Goal: Check status: Check status

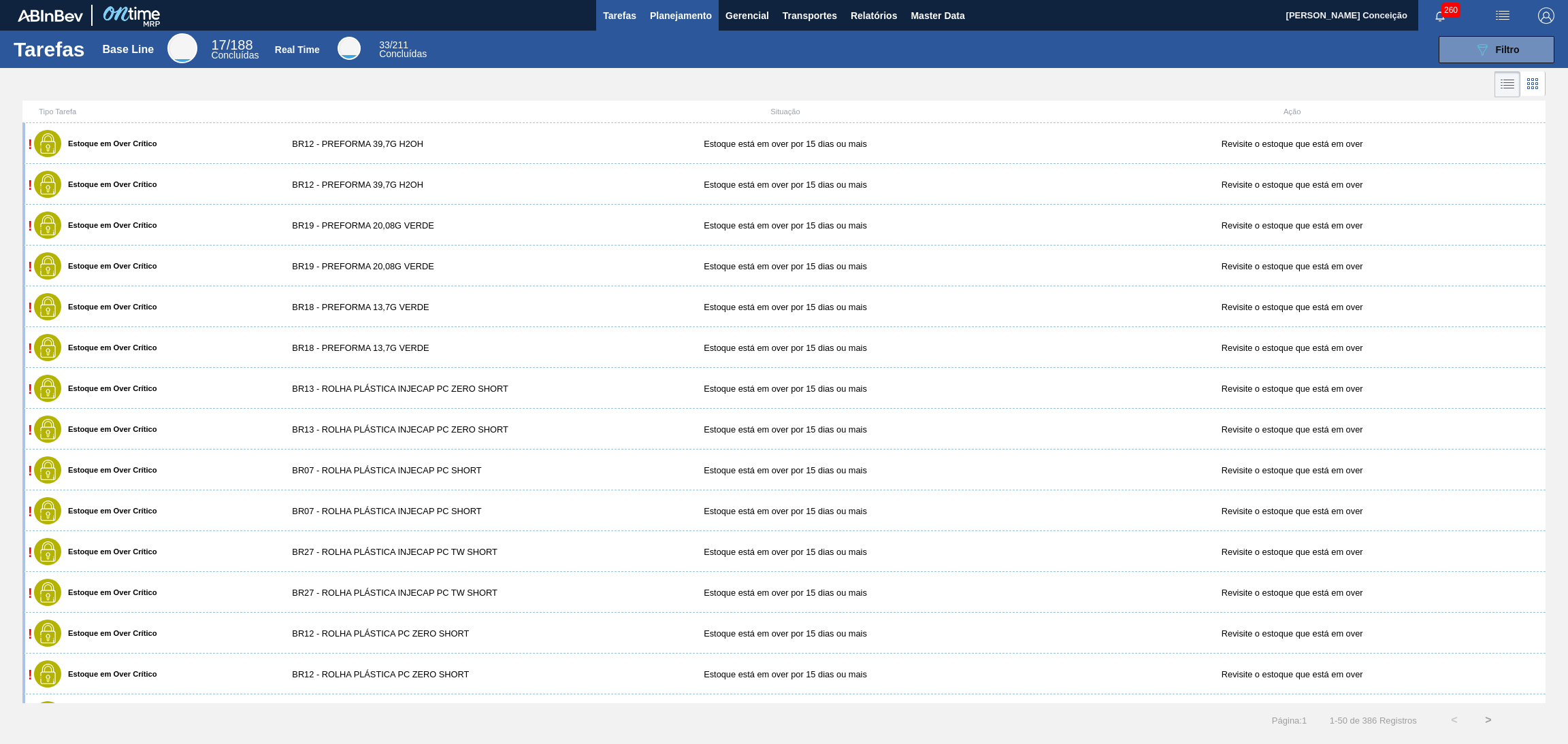
click at [685, 17] on span "Planejamento" at bounding box center [681, 15] width 62 height 16
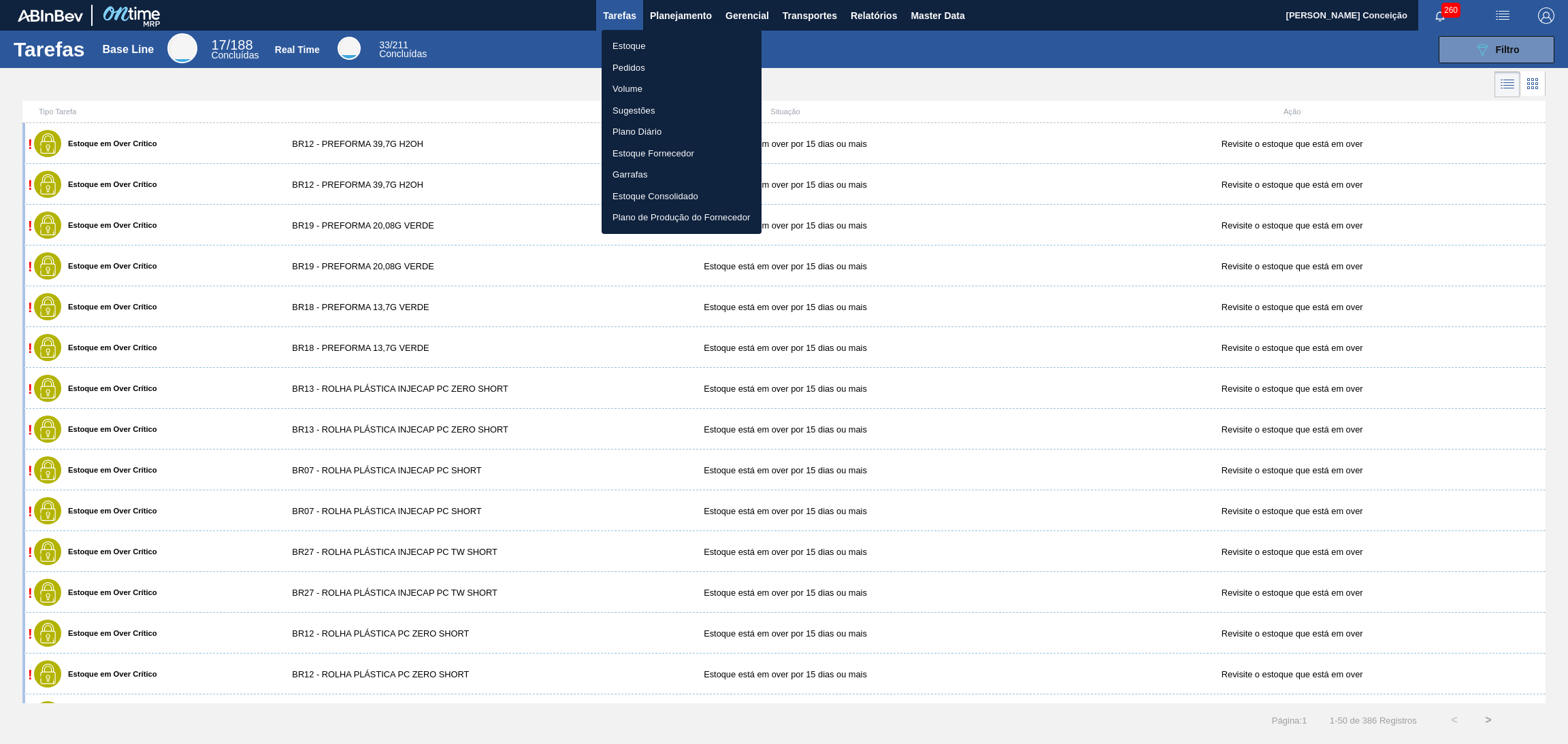
click at [624, 50] on li "Estoque" at bounding box center [681, 46] width 160 height 22
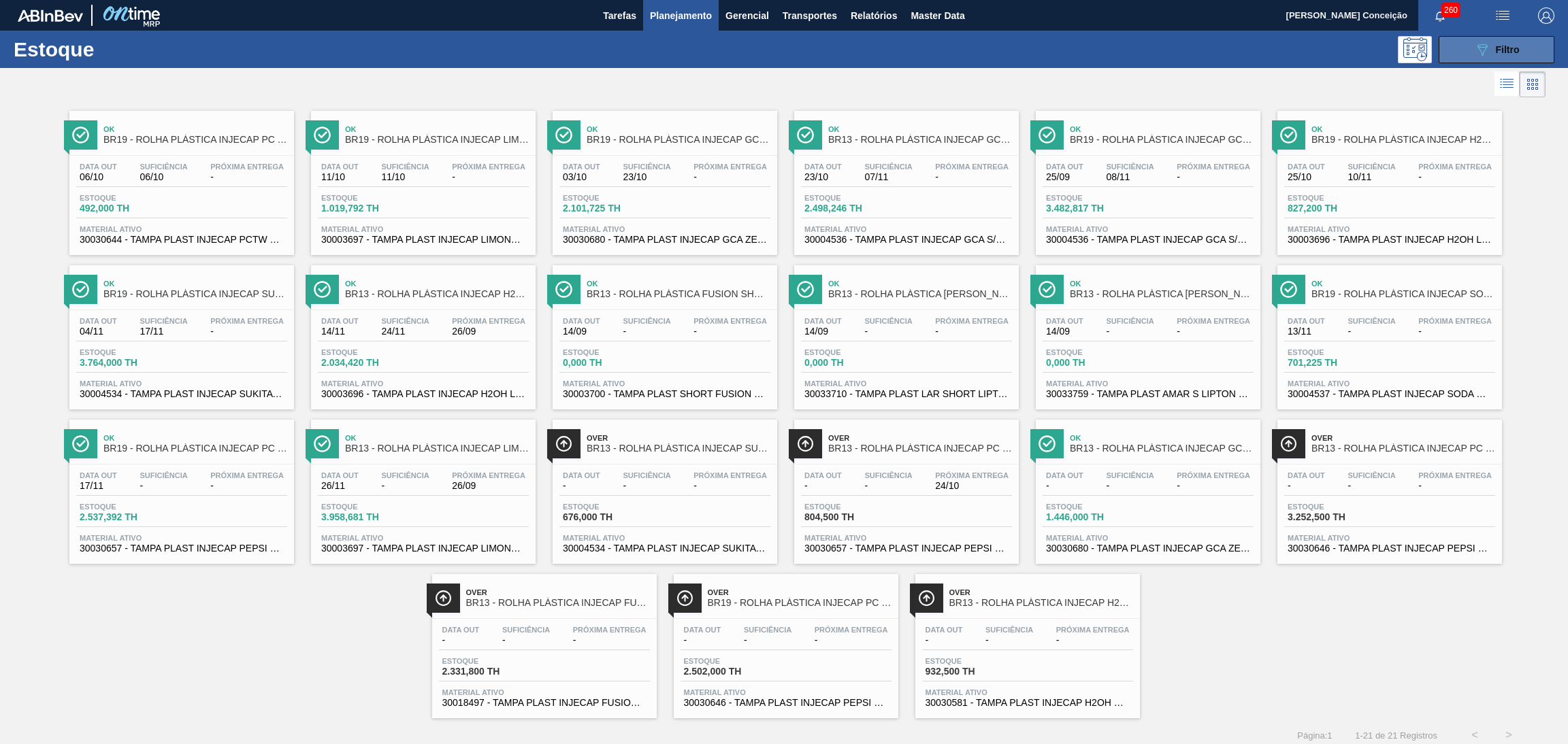
click at [1459, 50] on button "089F7B8B-B2A5-4AFE-B5C0-19BA573D28AC Filtro" at bounding box center [1496, 50] width 116 height 27
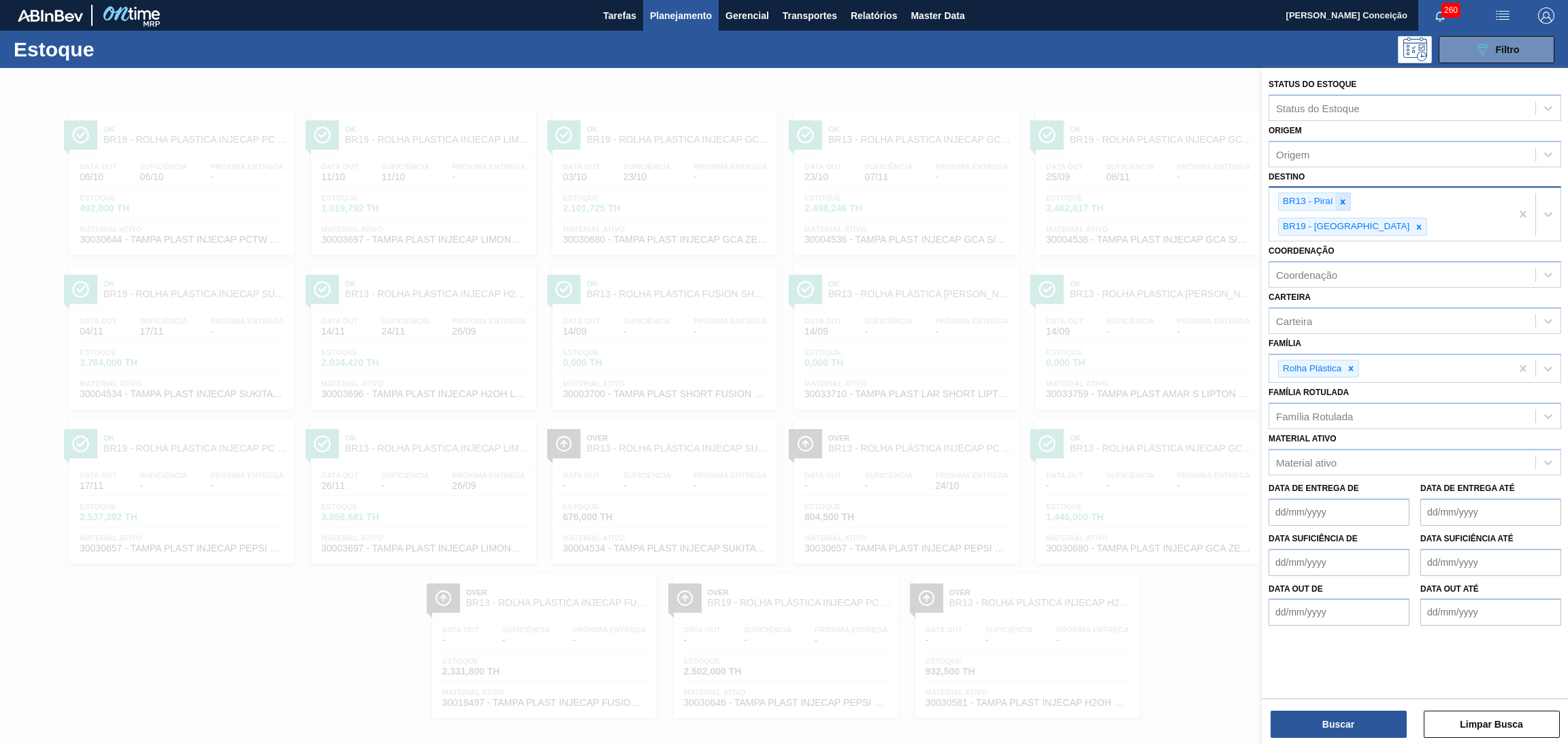
click at [1339, 202] on icon at bounding box center [1343, 202] width 10 height 10
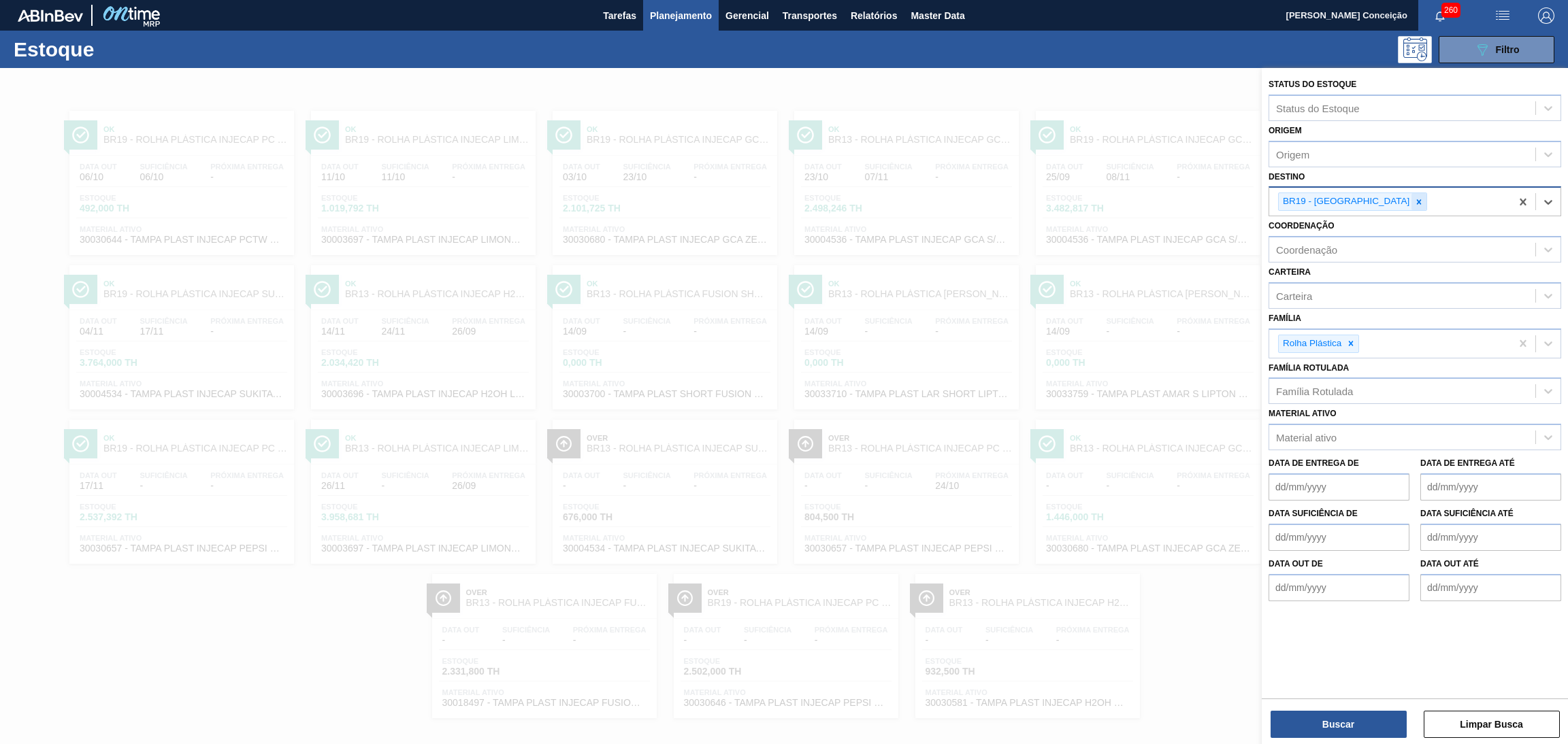
click at [1414, 201] on icon at bounding box center [1419, 202] width 10 height 10
type input "br03"
click at [1326, 727] on button "Buscar" at bounding box center [1338, 725] width 136 height 27
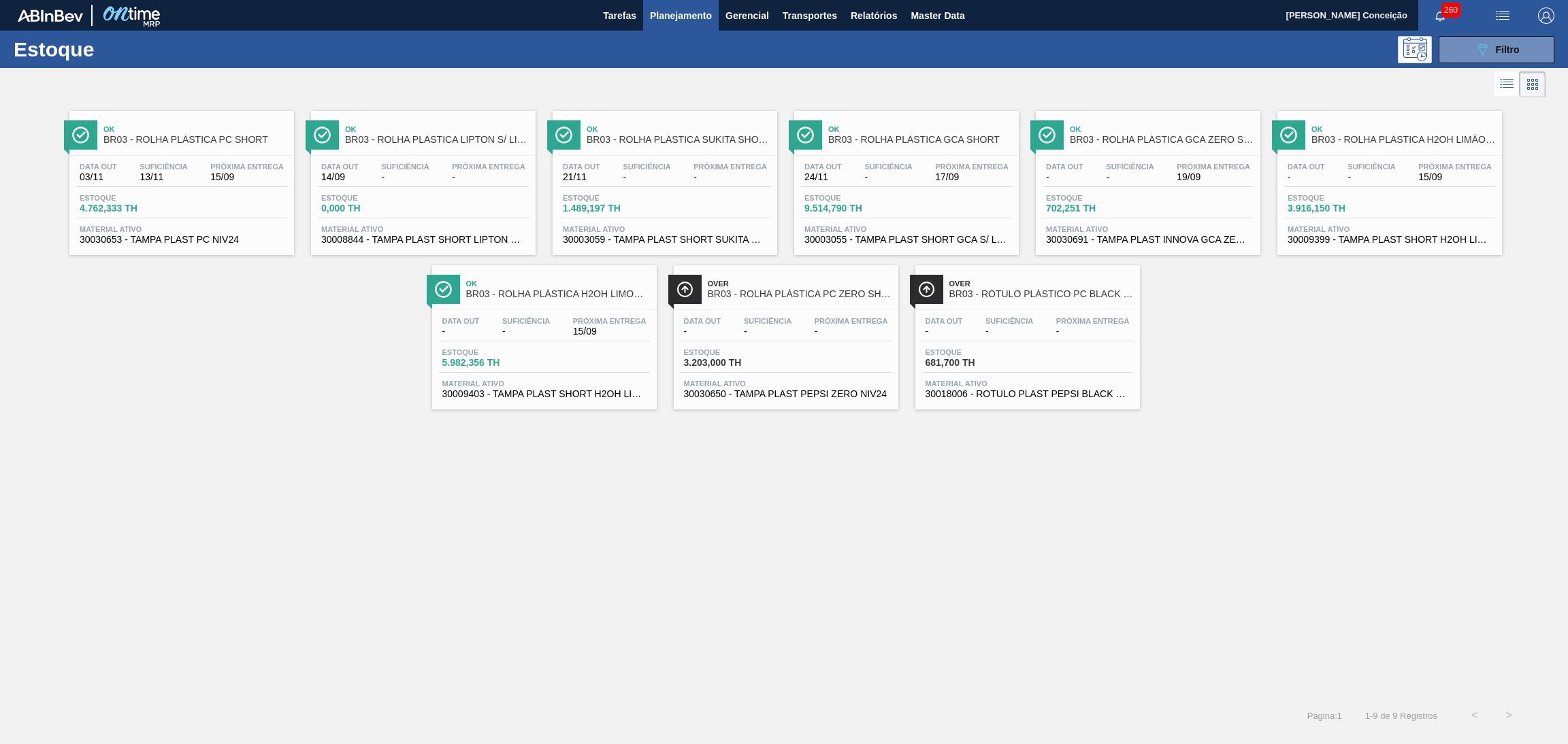
click at [170, 188] on div "Data out 03/11 Suficiência 13/11 Próxima Entrega 15/09 Estoque 4.762,333 TH Mat…" at bounding box center [181, 202] width 224 height 92
click at [377, 166] on div "Data out 14/09 Suficiência - Próxima Entrega -" at bounding box center [423, 175] width 211 height 24
click at [671, 164] on div "Suficiência -" at bounding box center [647, 172] width 55 height 20
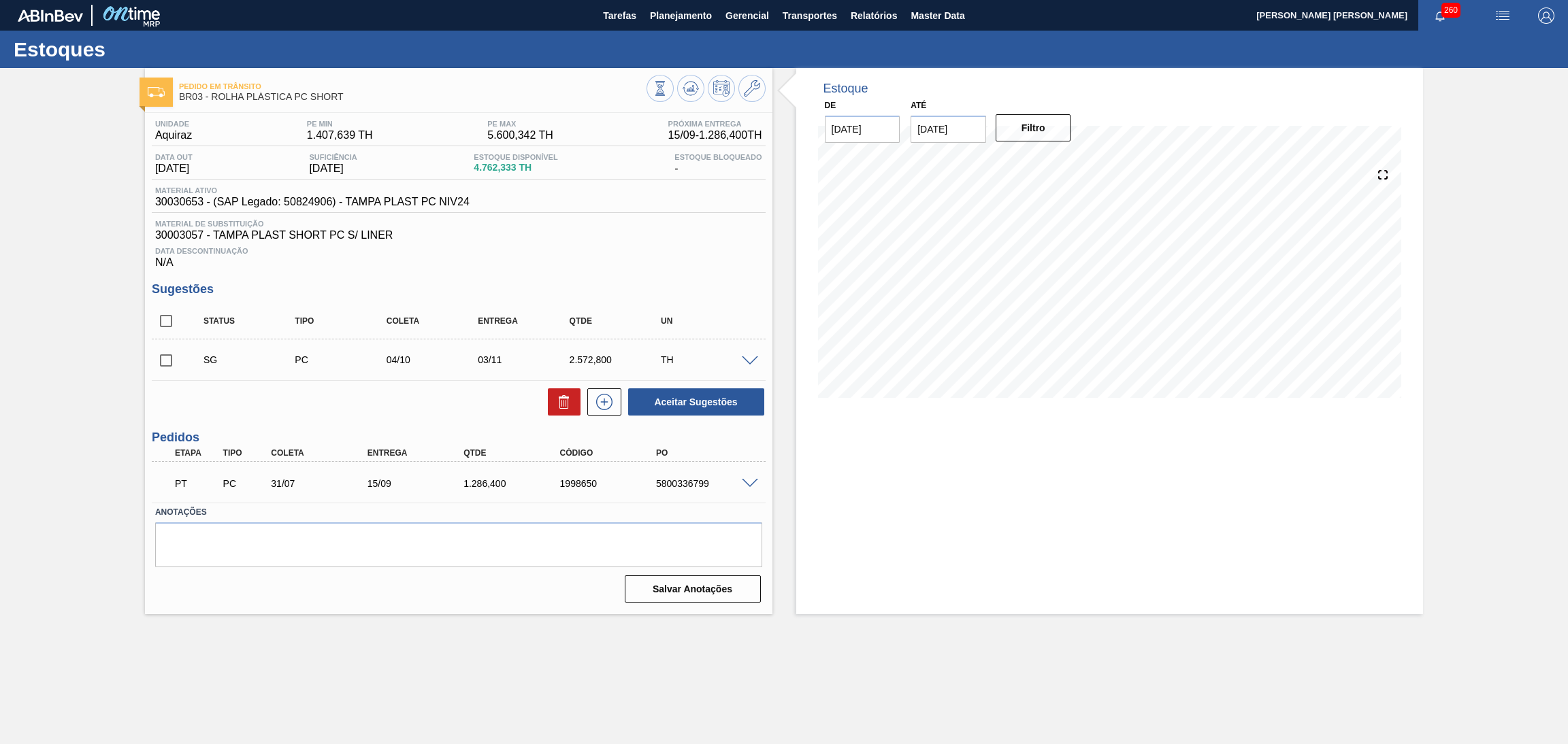
click at [713, 240] on span "30003057 - TAMPA PLAST SHORT PC S/ LINER" at bounding box center [459, 235] width 607 height 12
click at [166, 323] on input "checkbox" at bounding box center [167, 321] width 29 height 29
checkbox input "true"
click at [569, 413] on button at bounding box center [564, 402] width 33 height 27
checkbox input "false"
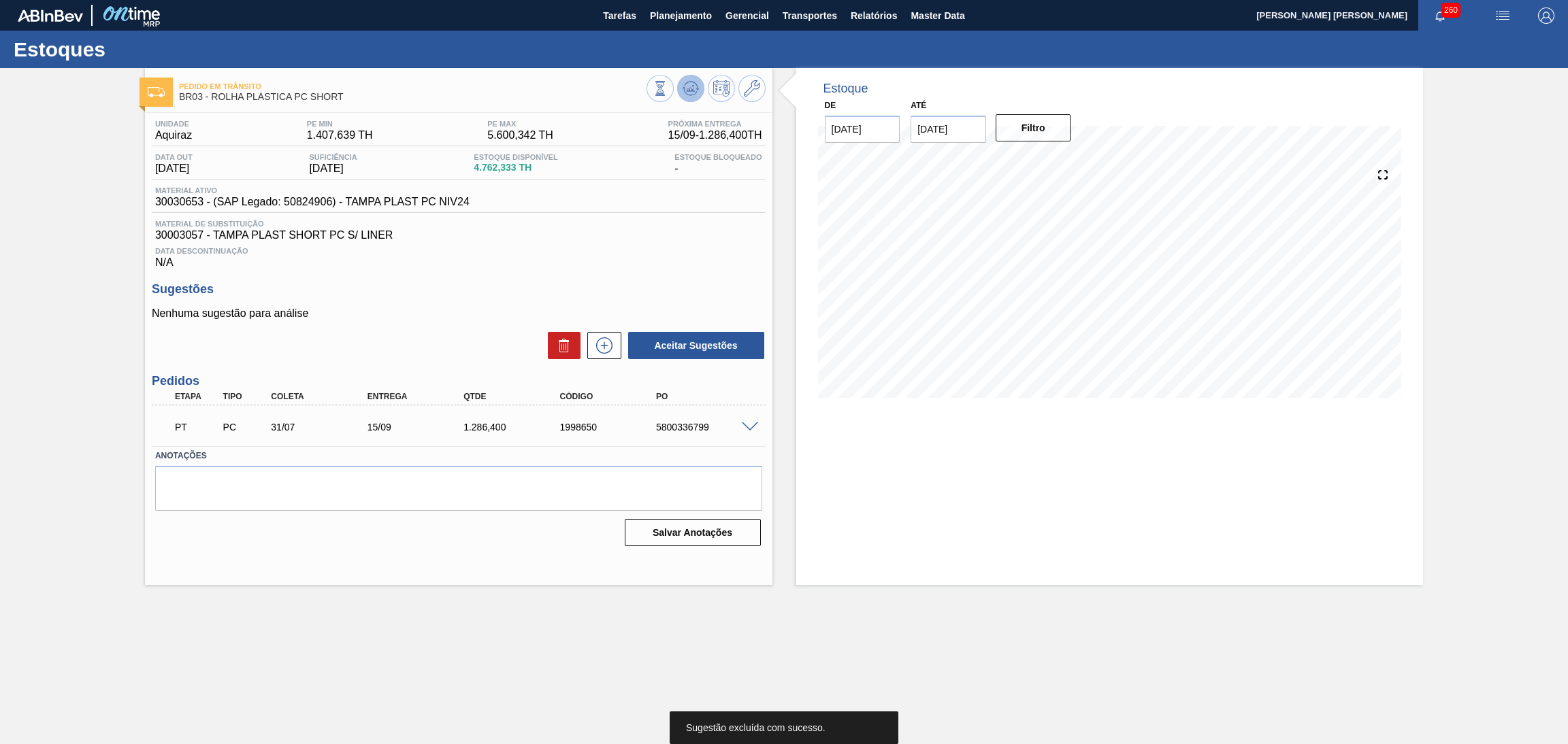
click at [688, 91] on icon at bounding box center [690, 88] width 16 height 16
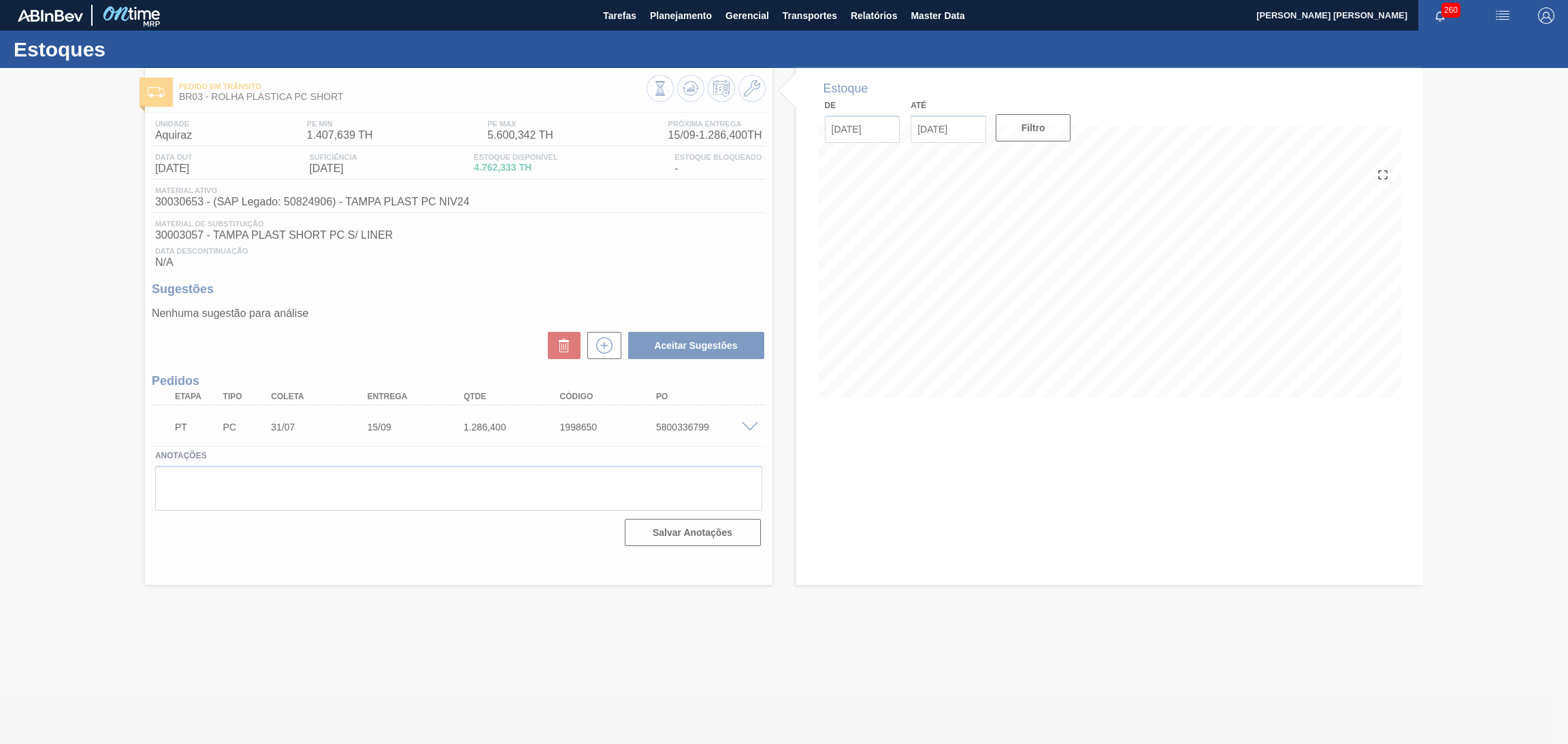
click at [436, 499] on div at bounding box center [784, 406] width 1568 height 676
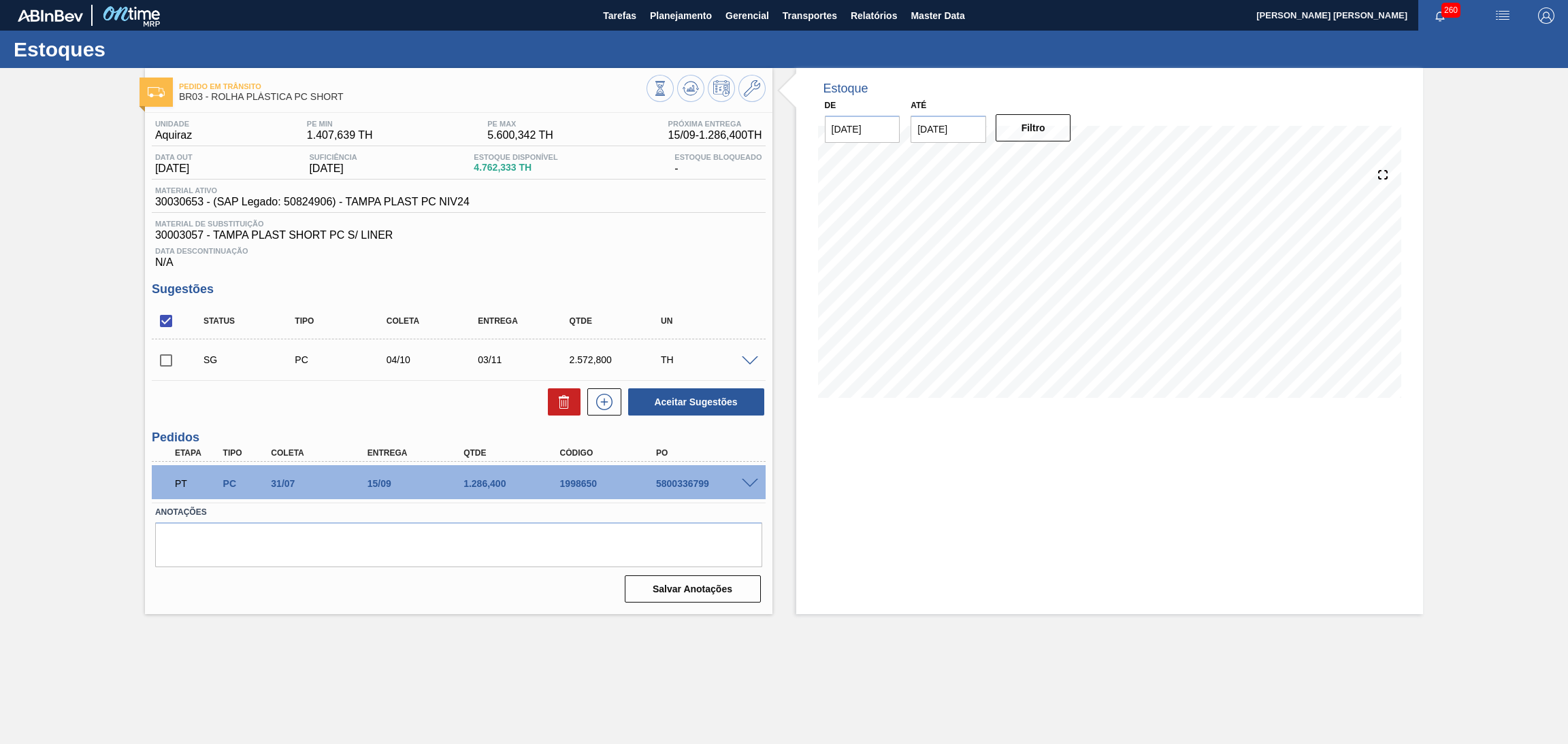
click at [285, 594] on div "Salvar Anotações" at bounding box center [459, 589] width 607 height 30
click at [969, 612] on div "Estoque De [DATE] Até [DATE] Filtro 09/10 Projeção de Estoque 2,332.74 [DOMAIN_…" at bounding box center [1110, 341] width 628 height 546
click at [752, 360] on span at bounding box center [750, 361] width 16 height 10
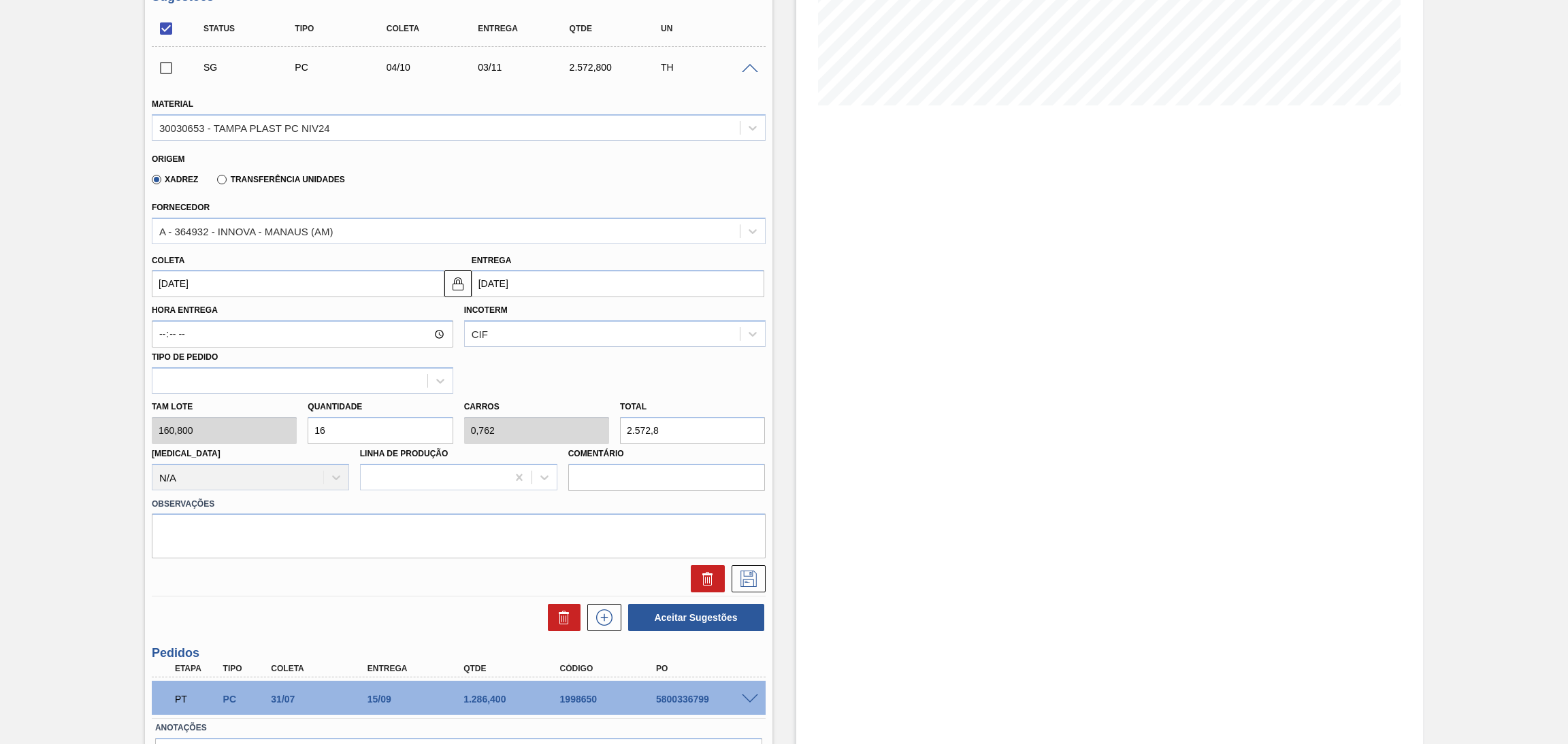
scroll to position [306, 0]
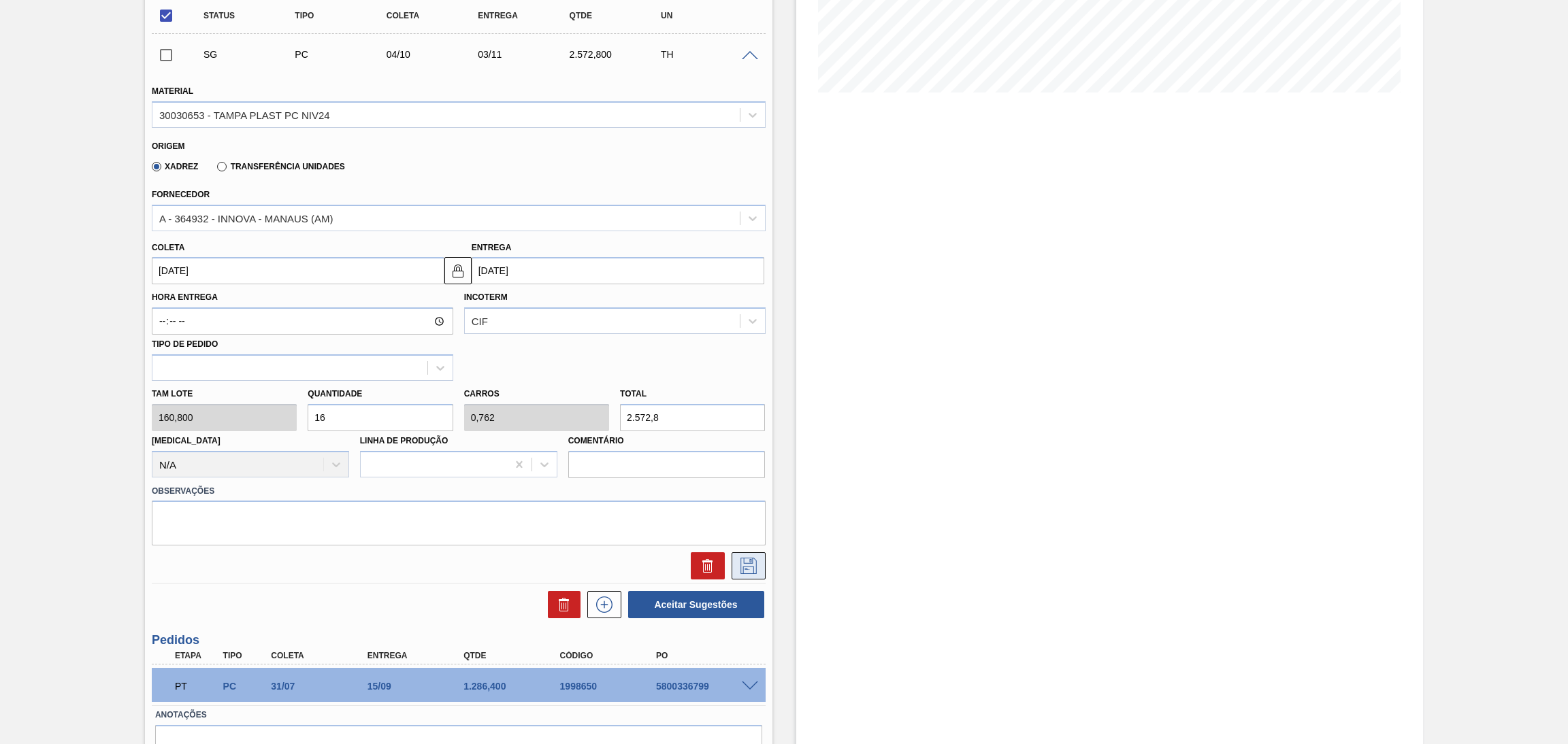
click at [757, 564] on icon at bounding box center [748, 566] width 22 height 16
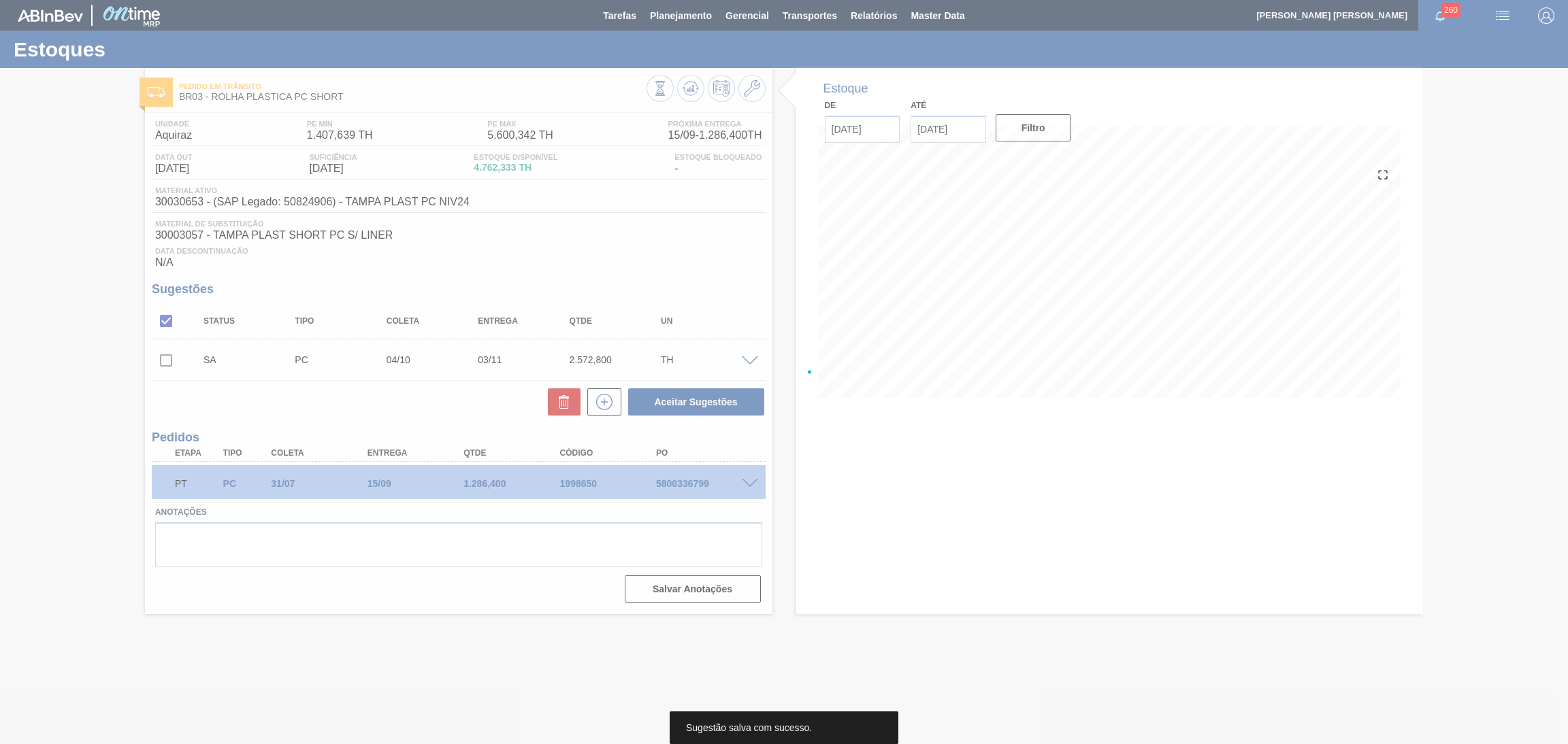
scroll to position [0, 0]
